Goal: Task Accomplishment & Management: Use online tool/utility

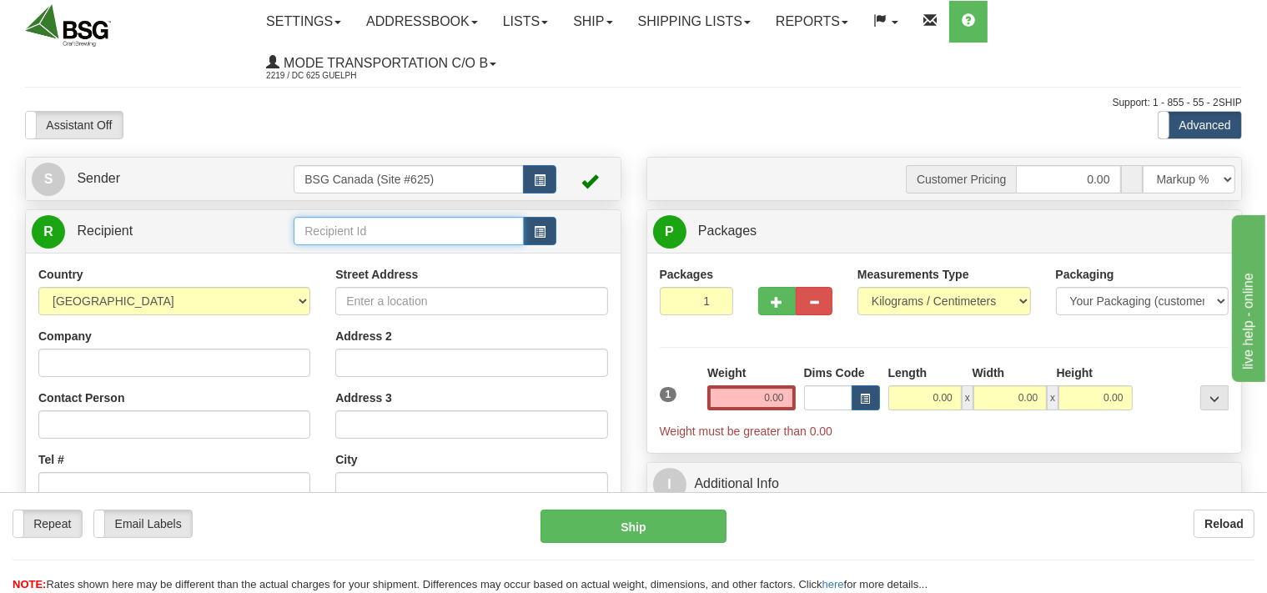
click at [331, 239] on input "text" at bounding box center [408, 231] width 229 height 28
click at [352, 259] on div "[PERSON_NAME]" at bounding box center [405, 258] width 213 height 18
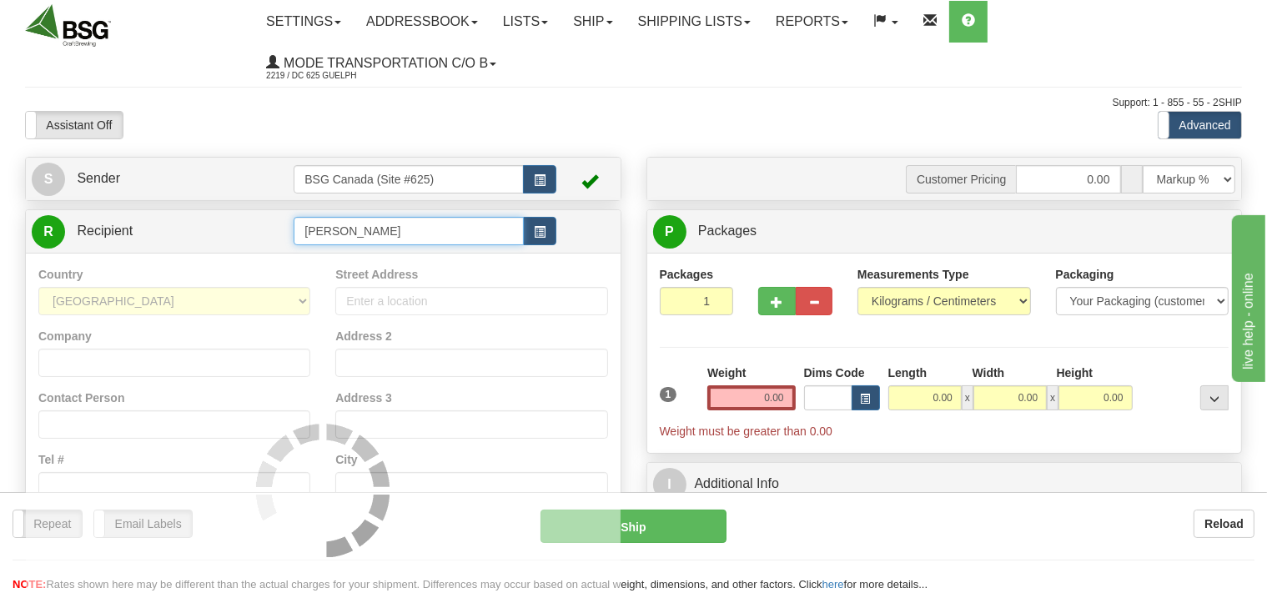
type input "[PERSON_NAME]"
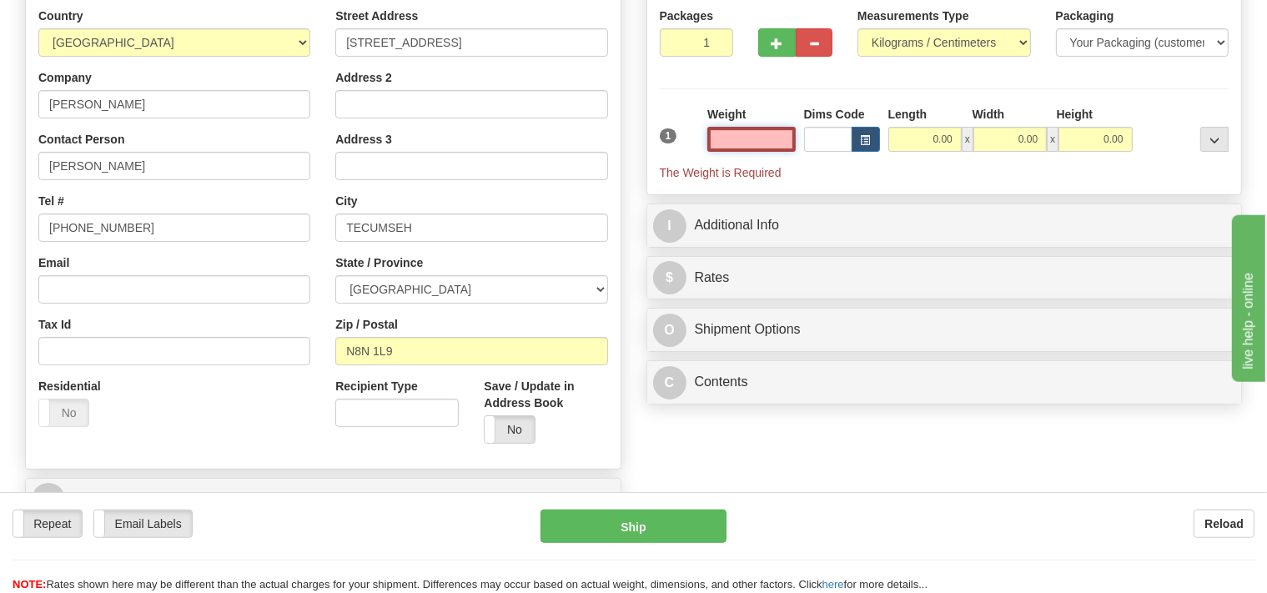
scroll to position [264, 0]
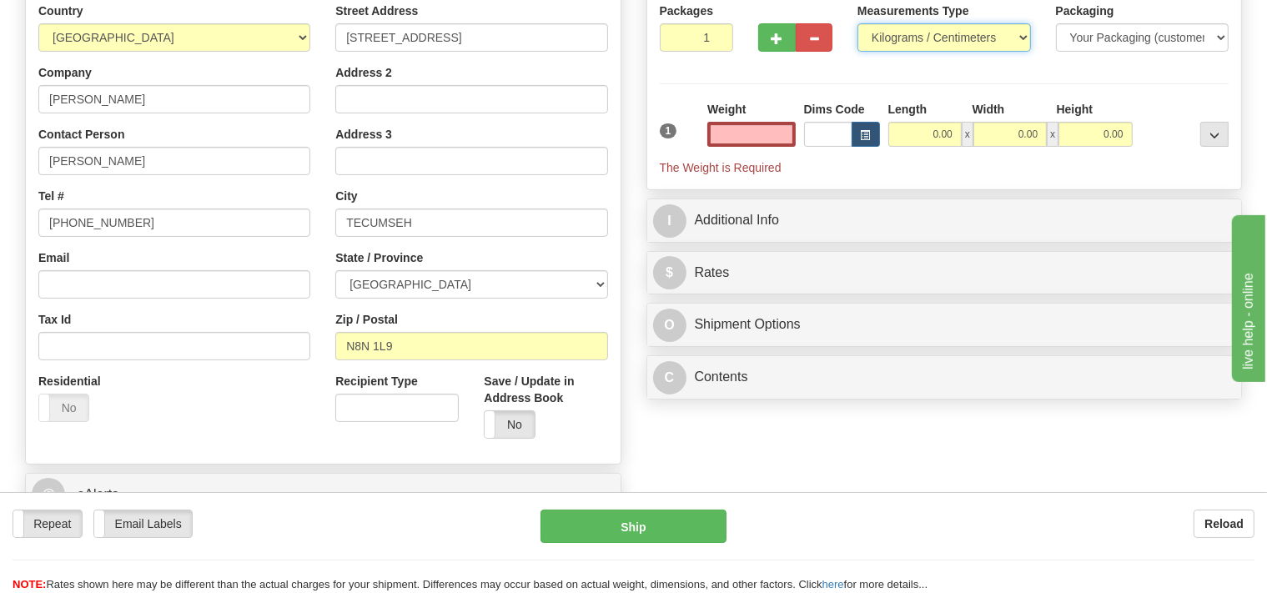
type input "0.00"
click at [857, 23] on select "Pounds / Inches Kilograms / Centimeters" at bounding box center [943, 37] width 173 height 28
select select "0"
click option "Pounds / Inches" at bounding box center [0, 0] width 0 height 0
click at [732, 133] on input "0.00" at bounding box center [751, 134] width 88 height 25
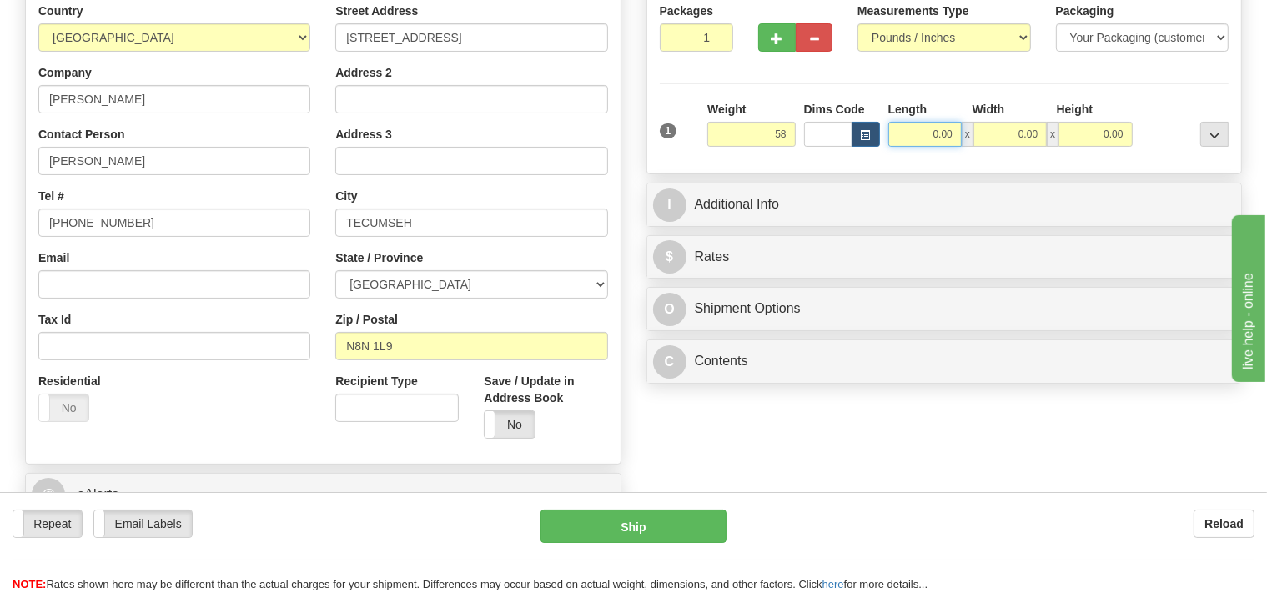
type input "58.00"
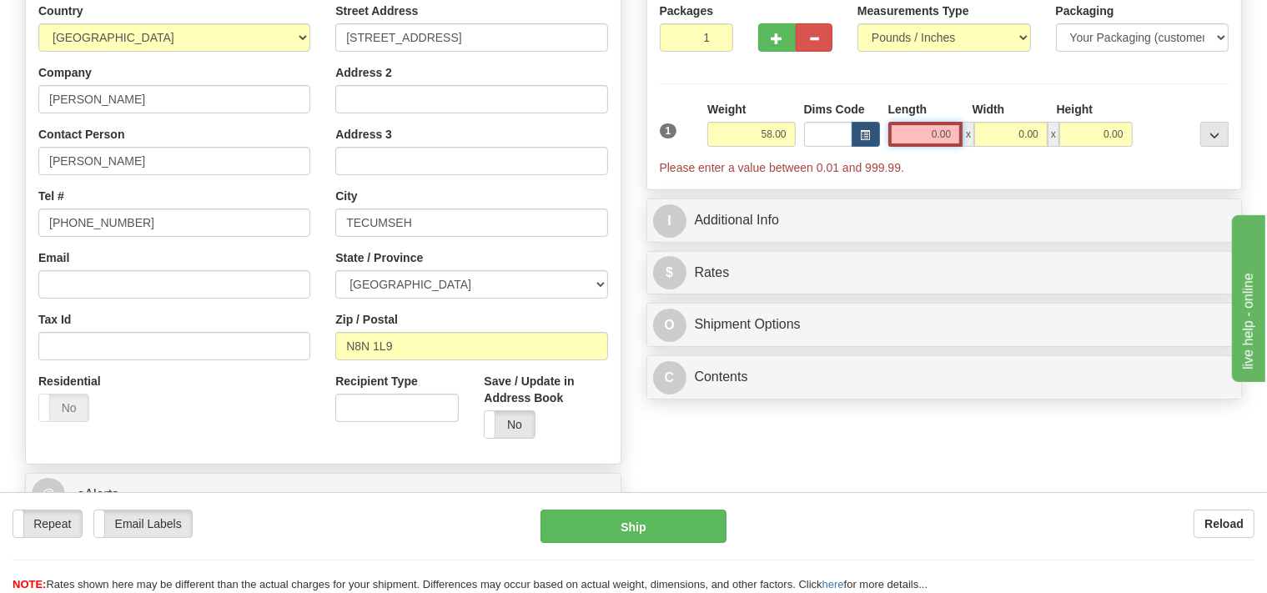
click at [909, 129] on input "0.00" at bounding box center [925, 134] width 75 height 25
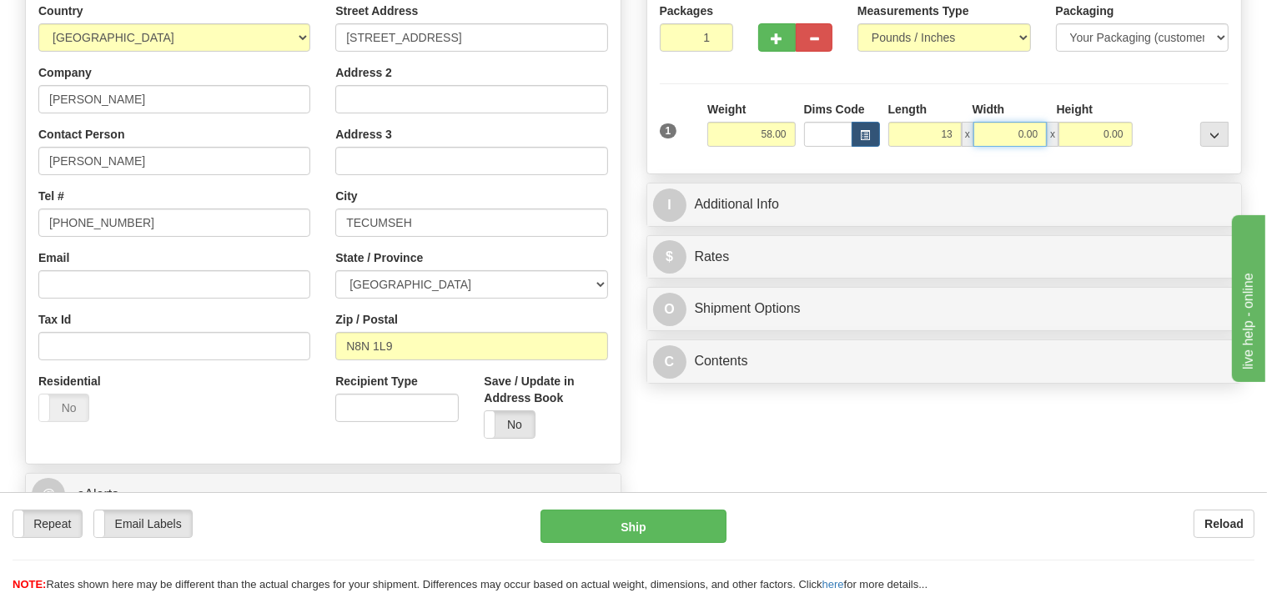
type input "13.00"
click at [982, 127] on input "0.00" at bounding box center [1009, 134] width 73 height 25
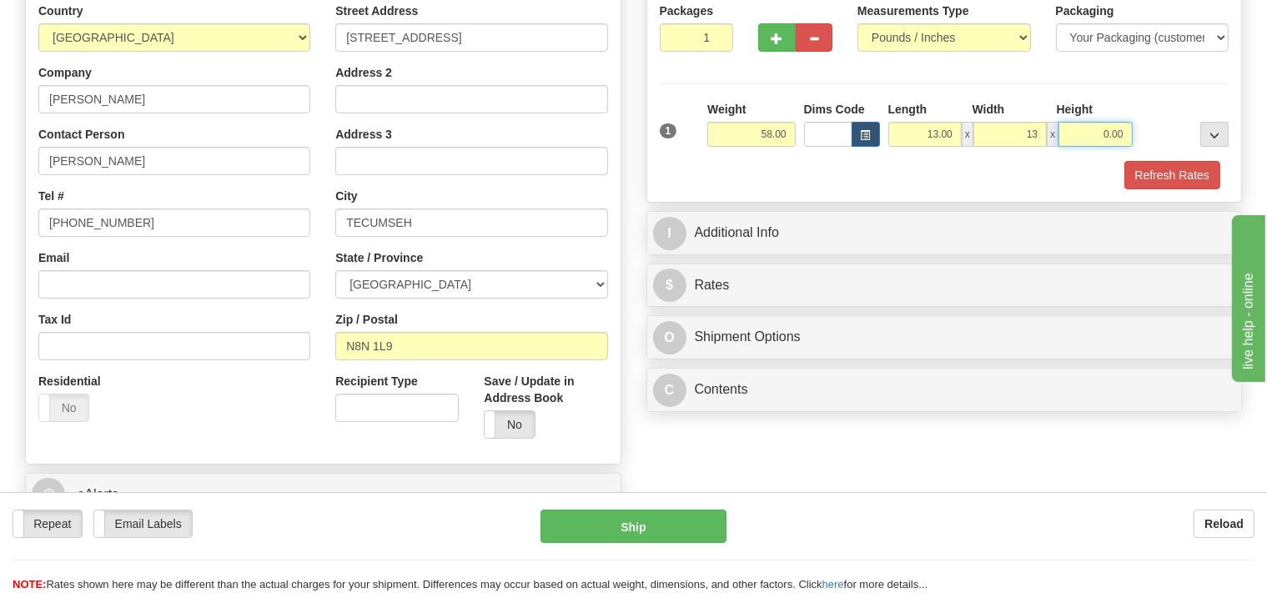
type input "13.00"
click at [1088, 135] on input "0.00" at bounding box center [1094, 134] width 73 height 25
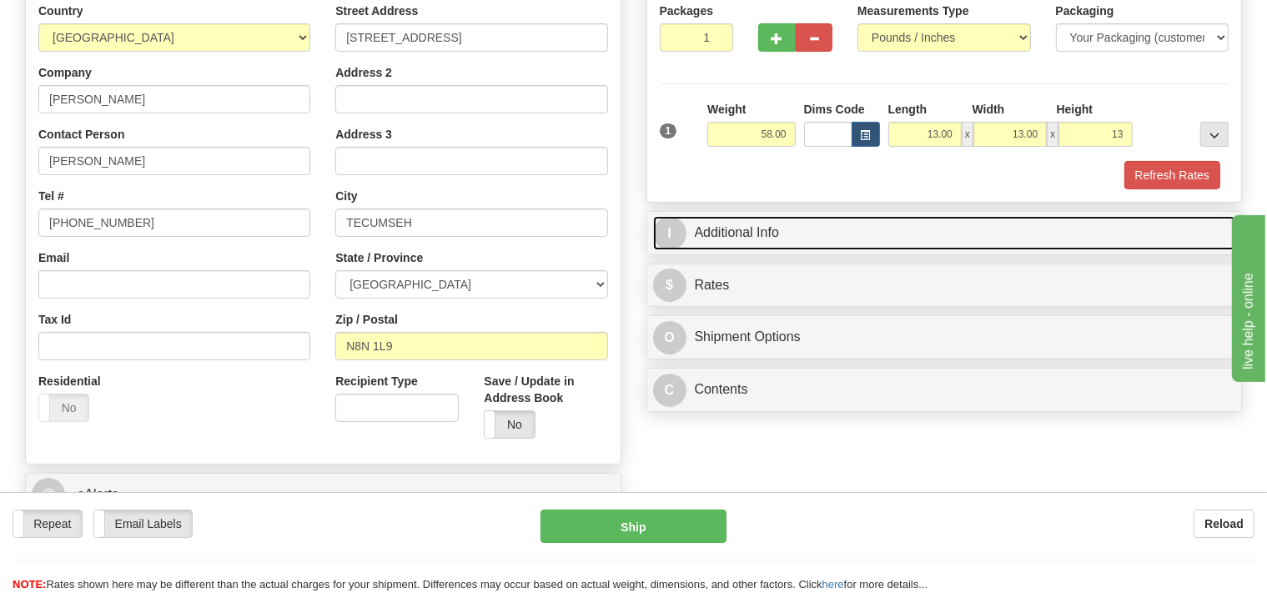
type input "13.00"
click at [858, 245] on link "I Additional Info" at bounding box center [944, 233] width 583 height 34
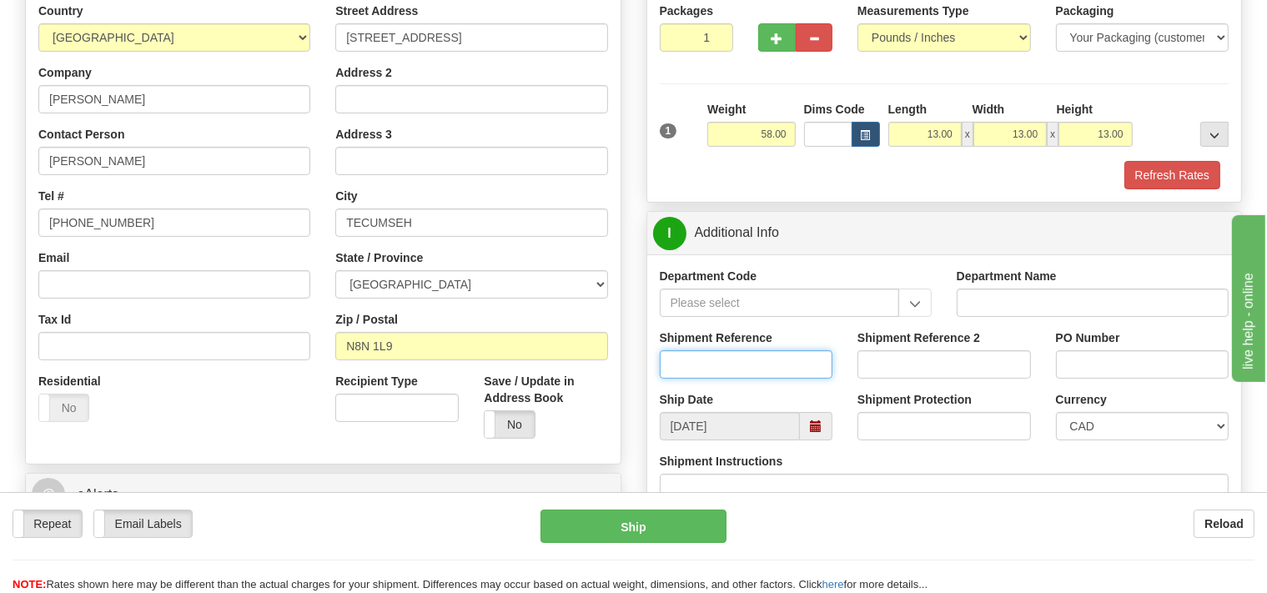
click at [752, 362] on input "Shipment Reference" at bounding box center [746, 364] width 173 height 28
type input "SO170-147011"
type input "2"
click at [716, 32] on input "2" at bounding box center [697, 37] width 74 height 28
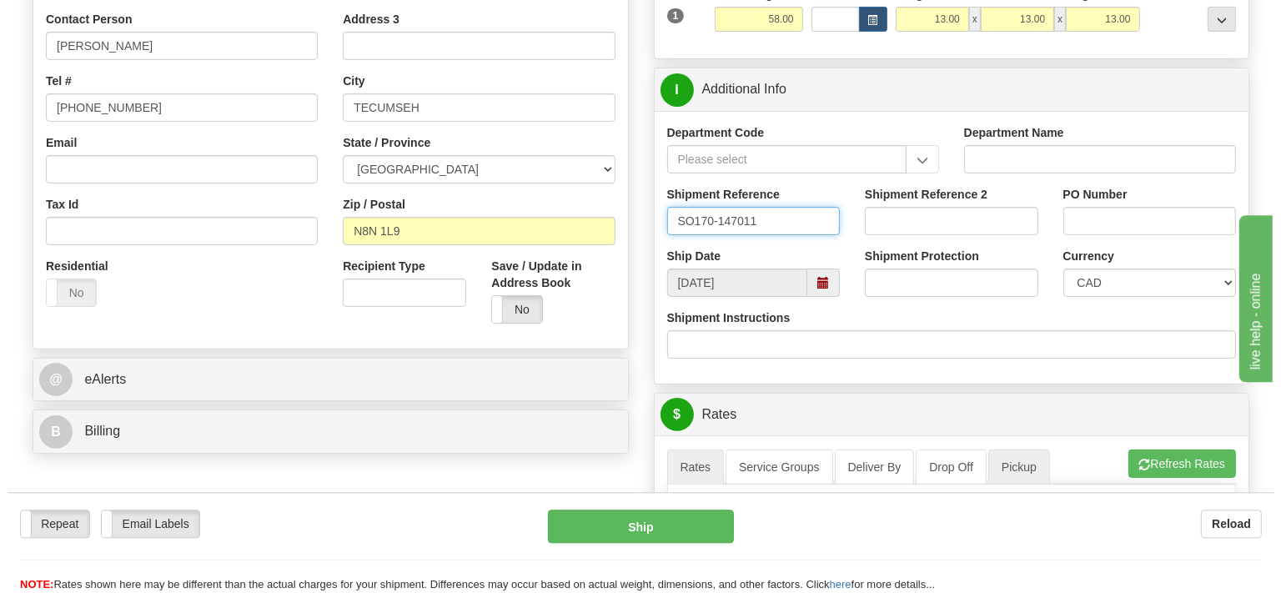
scroll to position [528, 0]
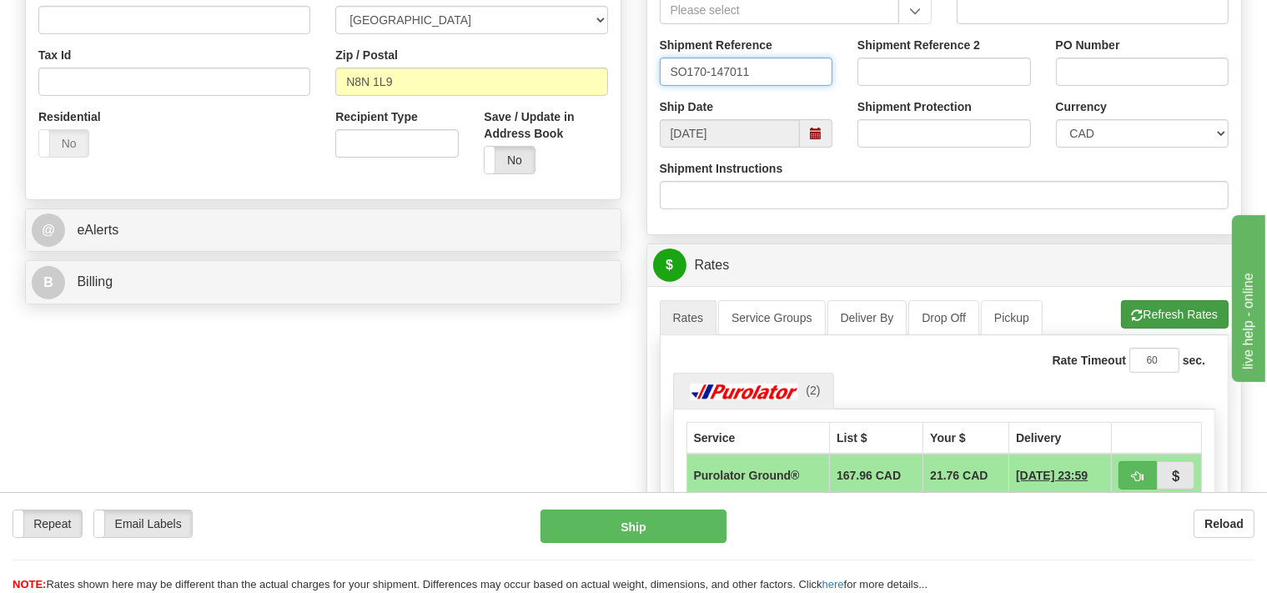
type input "SO170-147011"
click at [1128, 317] on button "Refresh Rates" at bounding box center [1175, 314] width 108 height 28
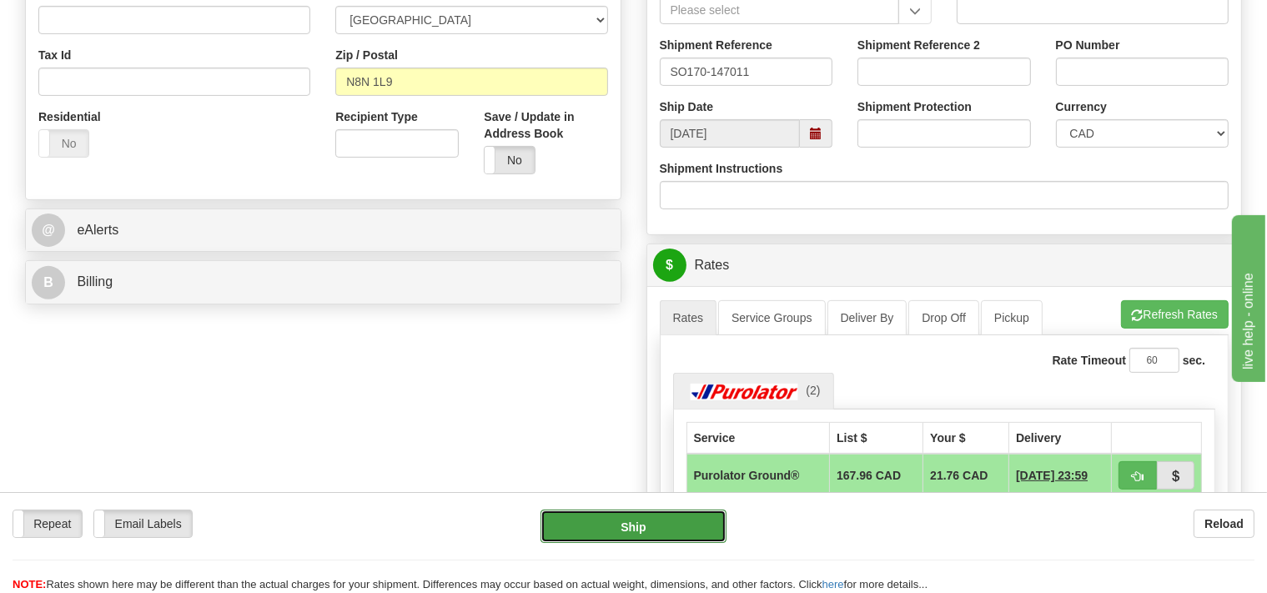
click at [704, 526] on button "Ship" at bounding box center [633, 526] width 186 height 33
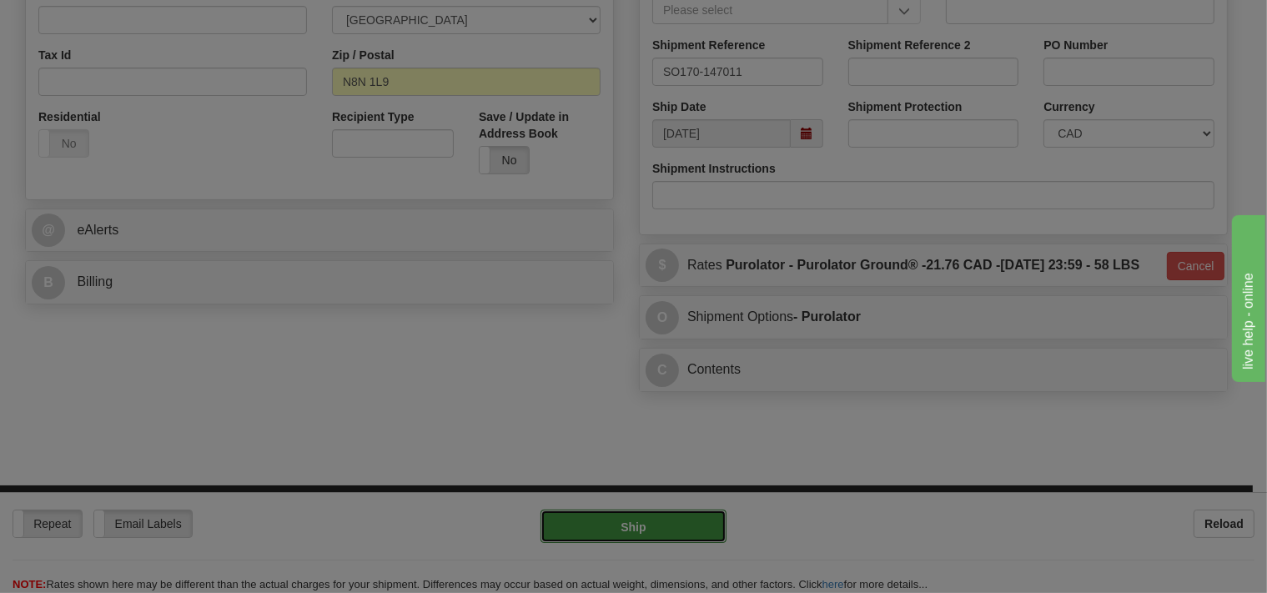
type input "260"
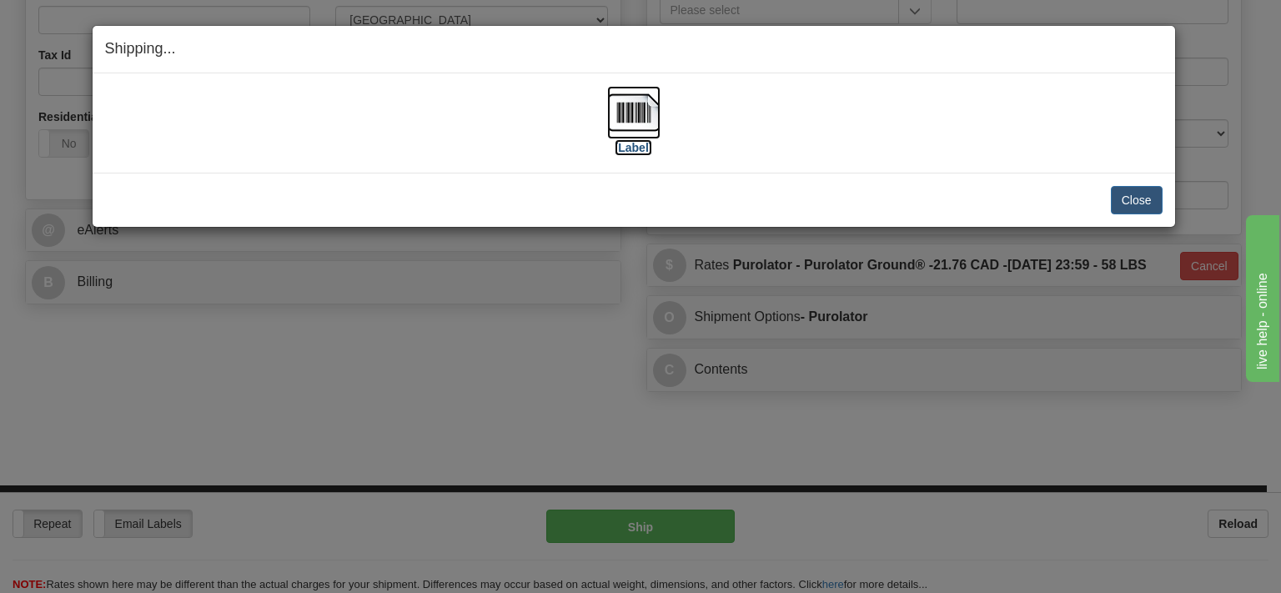
click at [630, 108] on img at bounding box center [633, 112] width 53 height 53
